Goal: Book appointment/travel/reservation

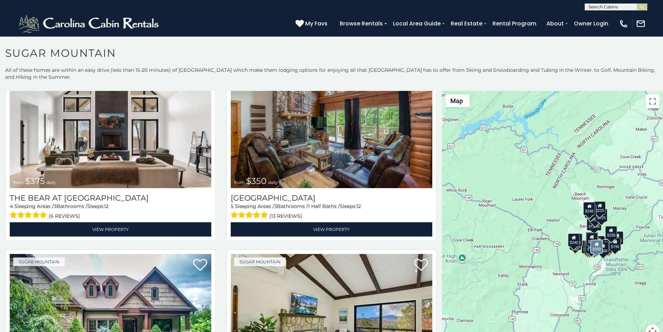
scroll to position [218, 0]
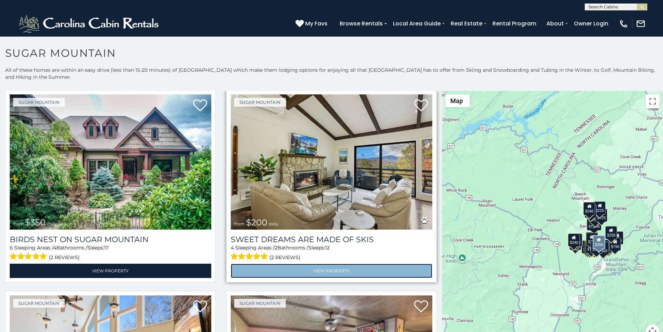
click at [248, 264] on link "View Property" at bounding box center [332, 271] width 202 height 14
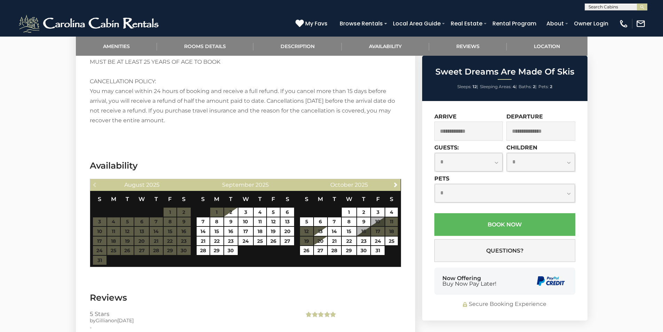
scroll to position [1088, 0]
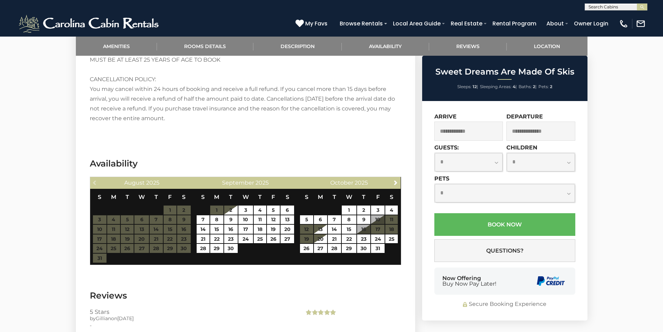
click at [441, 275] on div "Now Offering Buy Now Pay Later!" at bounding box center [504, 280] width 141 height 27
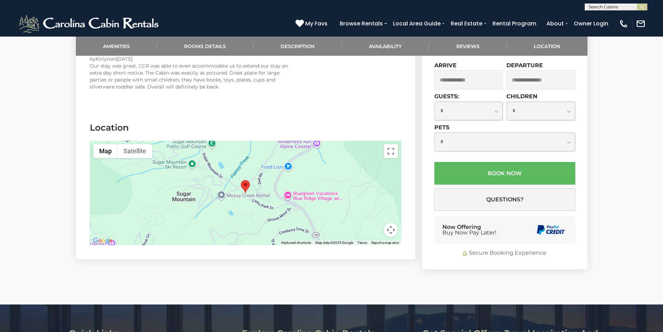
scroll to position [1404, 0]
